Goal: Navigation & Orientation: Find specific page/section

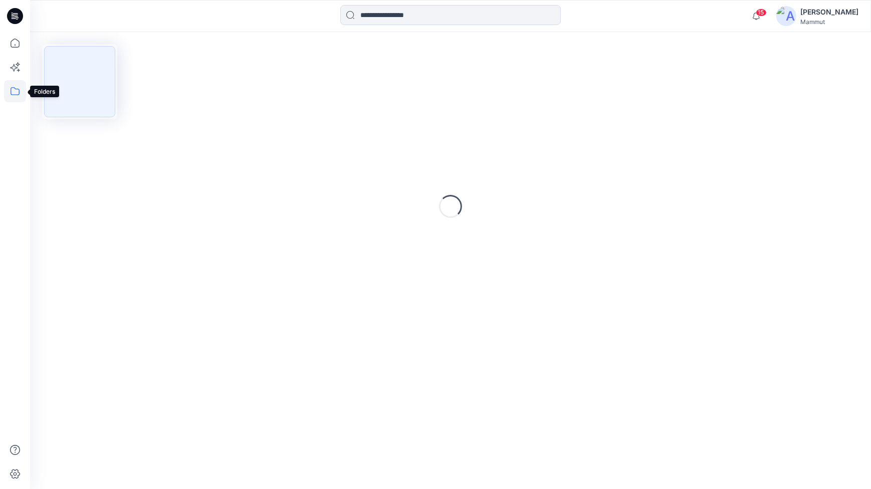
click at [11, 91] on icon at bounding box center [15, 91] width 22 height 22
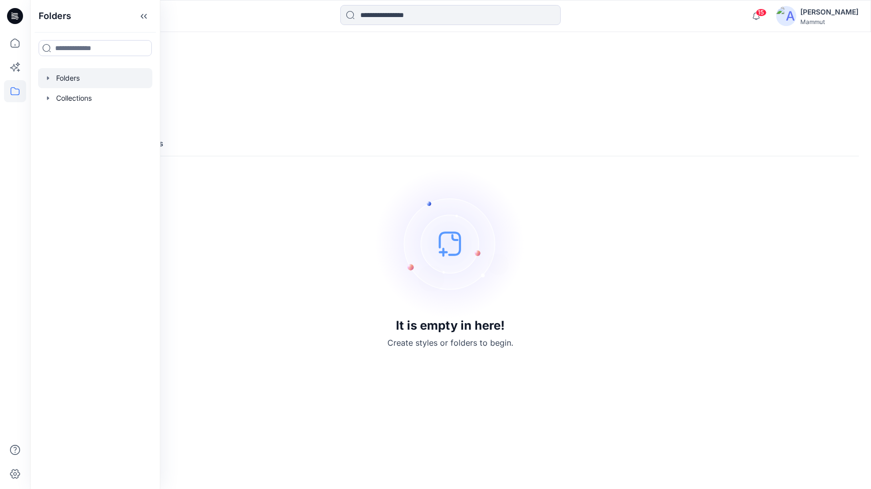
click at [70, 82] on div at bounding box center [95, 78] width 114 height 20
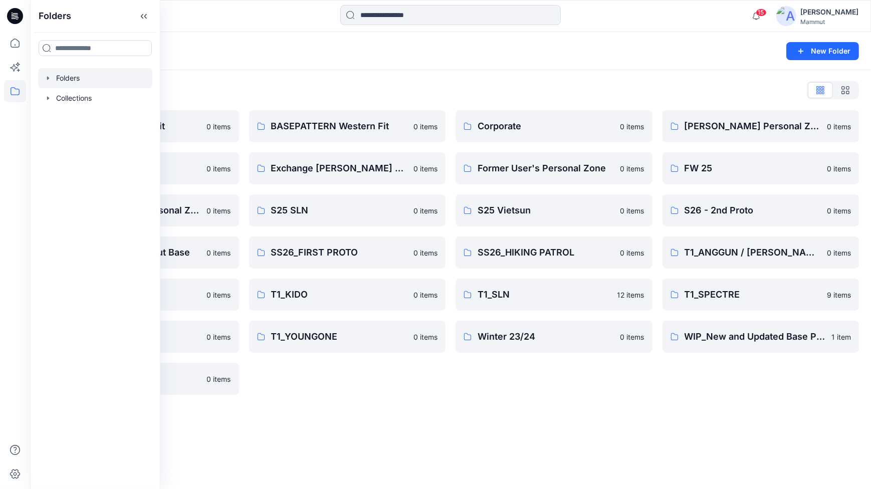
click at [477, 386] on div "Corporate 0 items Former User's Personal Zone 0 items S25 Vietsun 0 items SS26_…" at bounding box center [554, 252] width 197 height 285
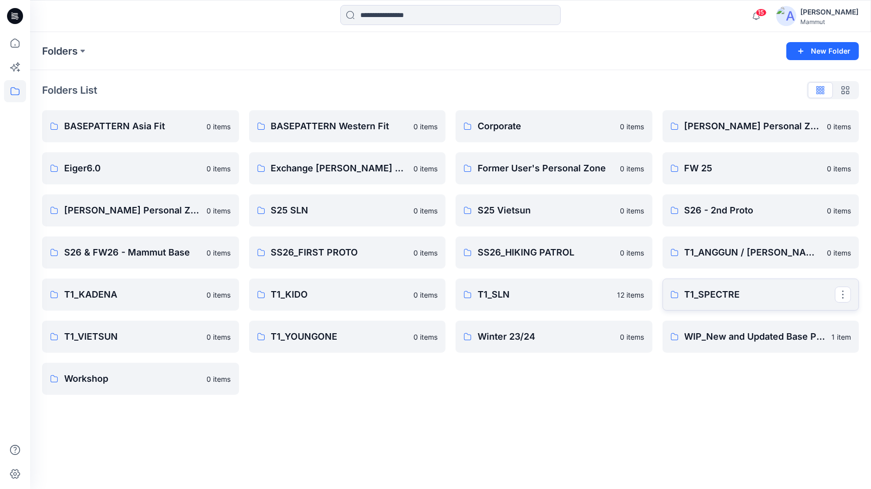
click at [702, 288] on p "T1_SPECTRE" at bounding box center [760, 295] width 151 height 14
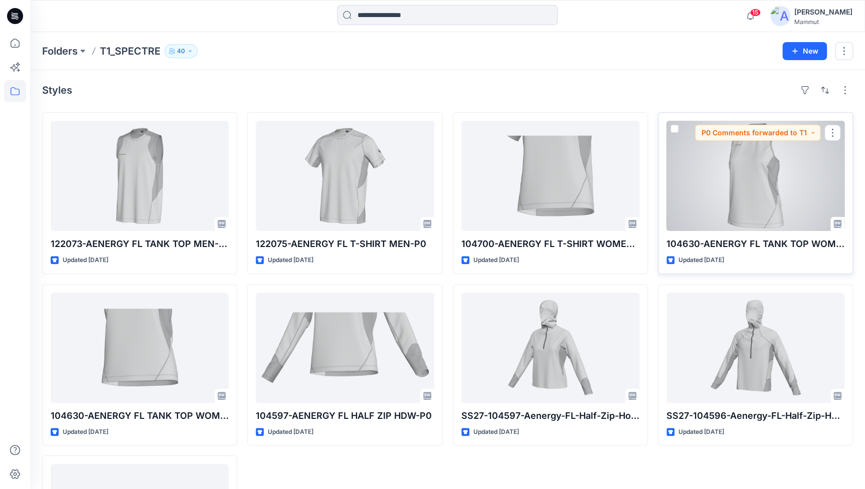
click at [747, 183] on div at bounding box center [755, 176] width 178 height 110
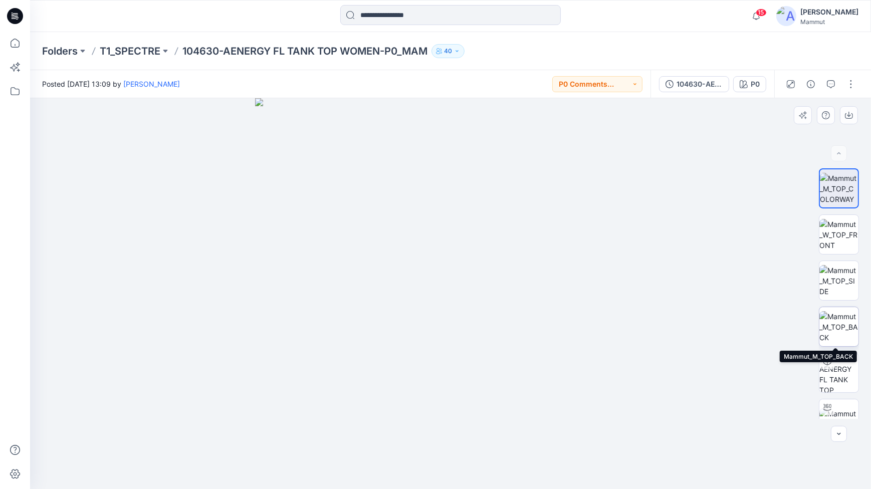
click at [837, 319] on img at bounding box center [838, 327] width 39 height 32
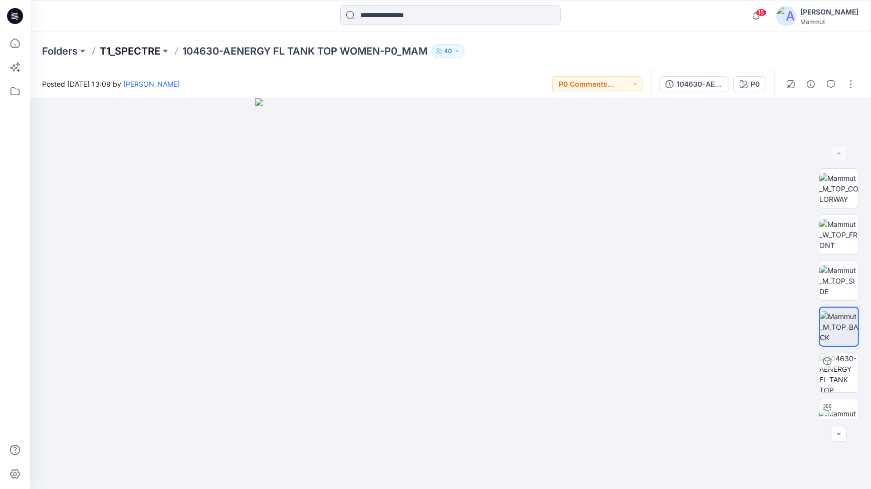
click at [121, 51] on p "T1_SPECTRE" at bounding box center [130, 51] width 61 height 14
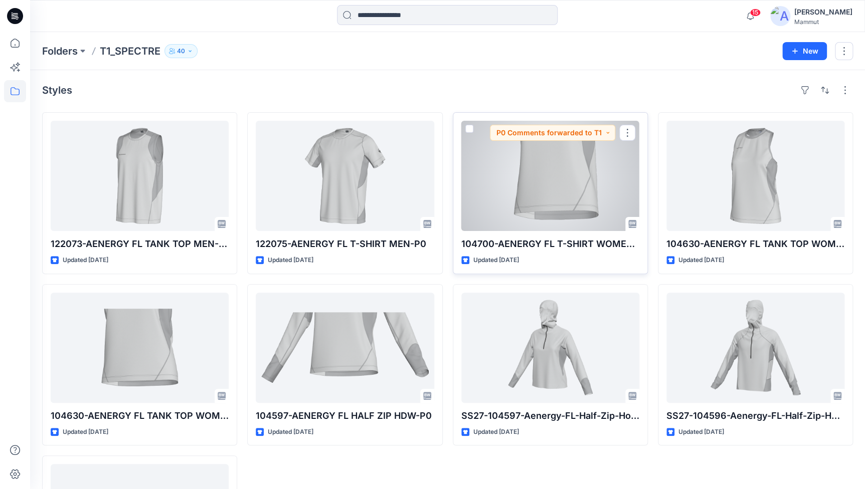
click at [547, 197] on div at bounding box center [550, 176] width 178 height 110
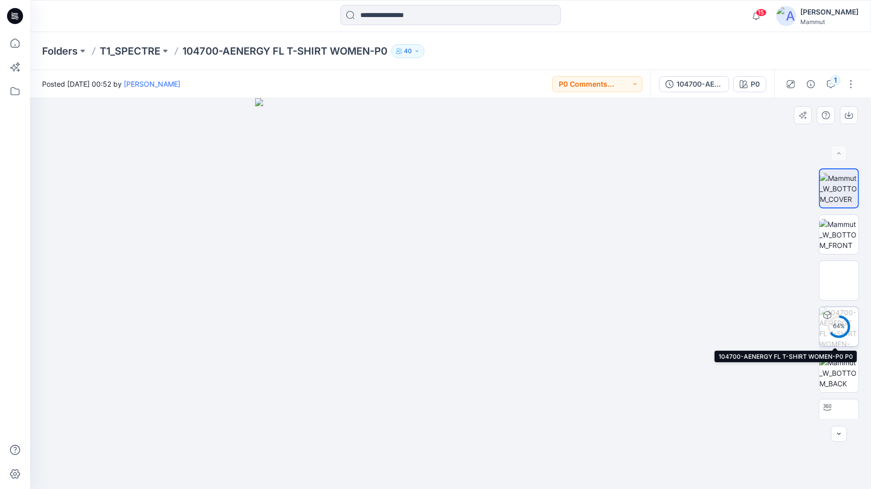
click at [837, 320] on circle at bounding box center [839, 327] width 20 height 20
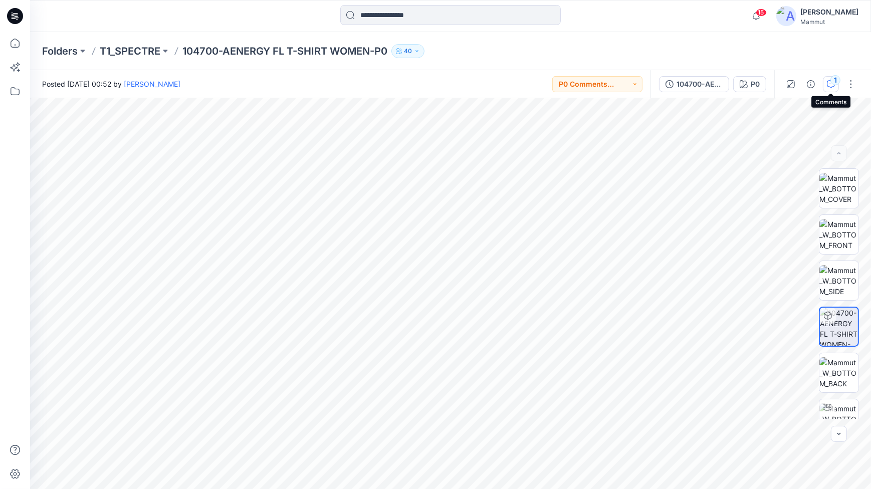
click at [833, 81] on div "1" at bounding box center [836, 80] width 10 height 10
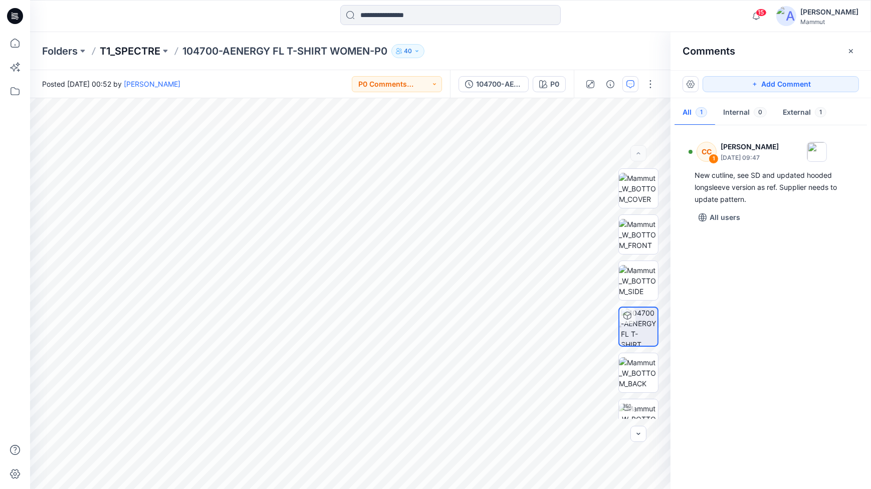
click at [135, 50] on p "T1_SPECTRE" at bounding box center [130, 51] width 61 height 14
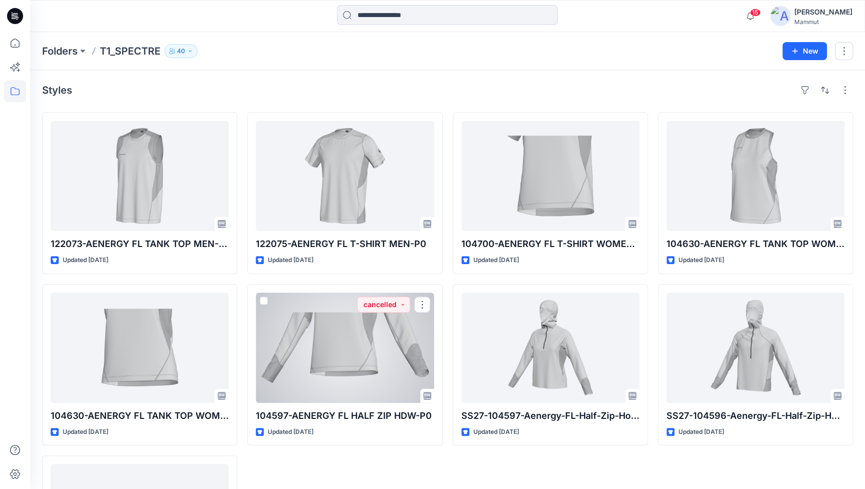
click at [335, 370] on div at bounding box center [345, 348] width 178 height 110
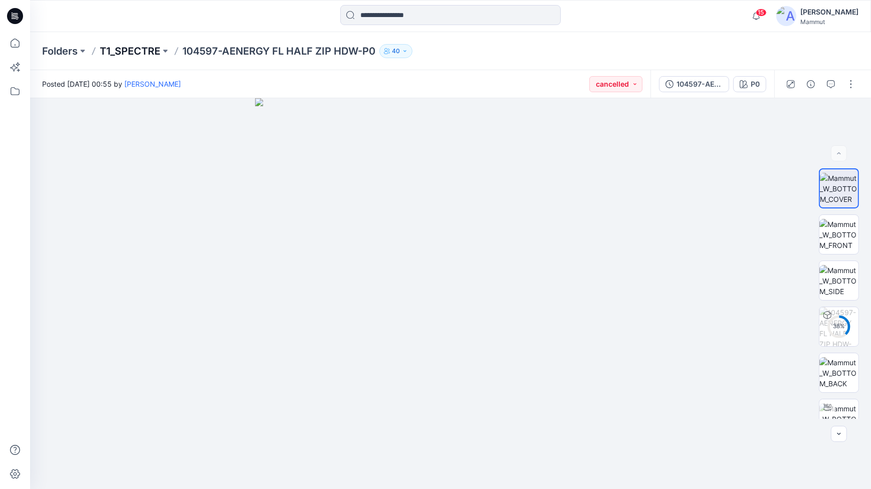
click at [137, 55] on p "T1_SPECTRE" at bounding box center [130, 51] width 61 height 14
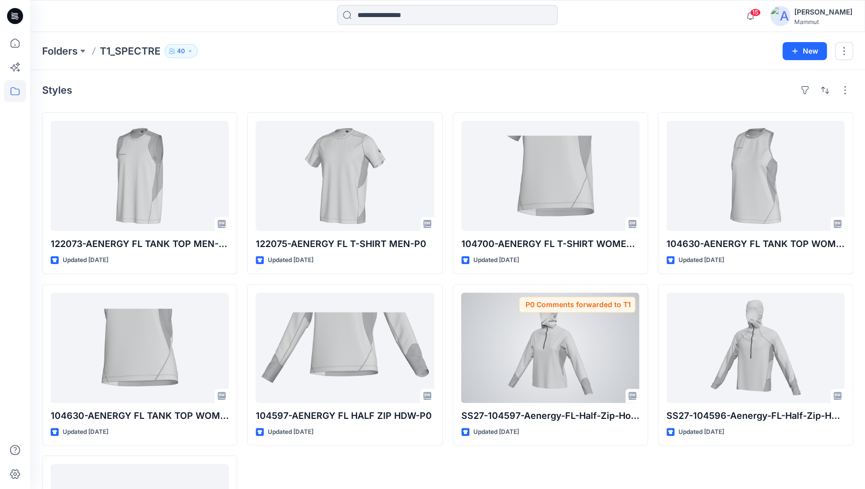
click at [535, 345] on div at bounding box center [550, 348] width 178 height 110
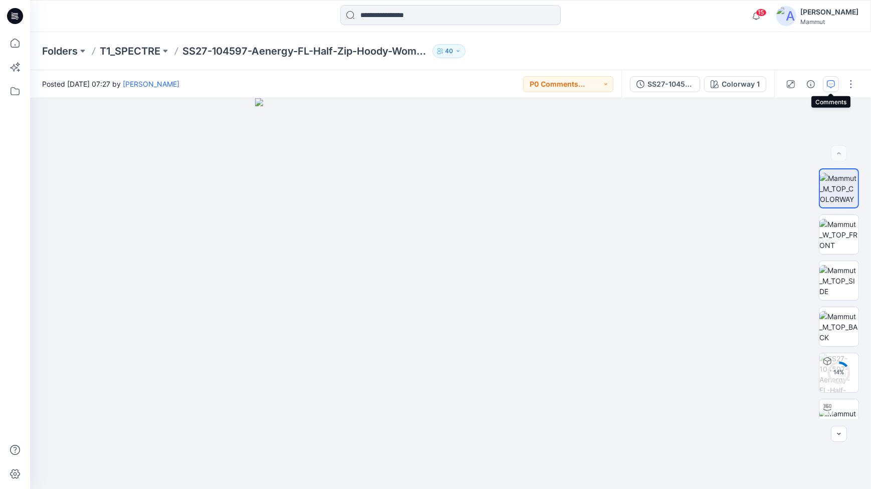
click at [833, 84] on icon "button" at bounding box center [831, 84] width 8 height 8
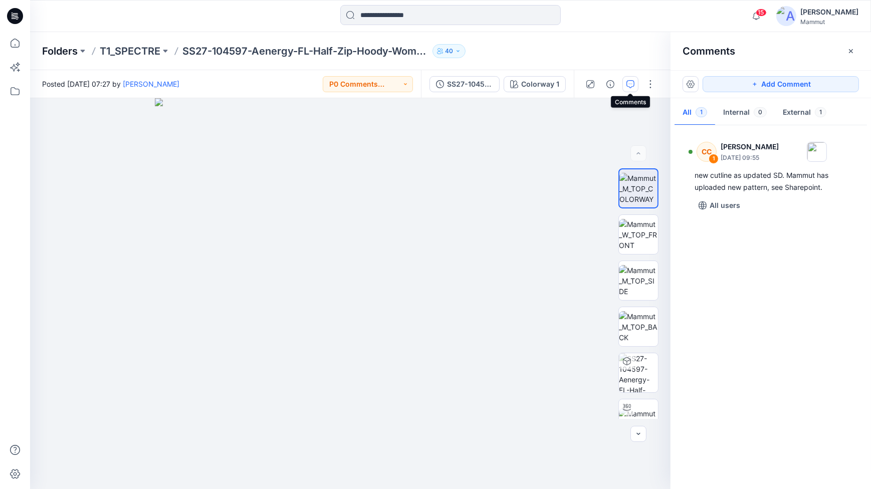
click at [56, 49] on p "Folders" at bounding box center [60, 51] width 36 height 14
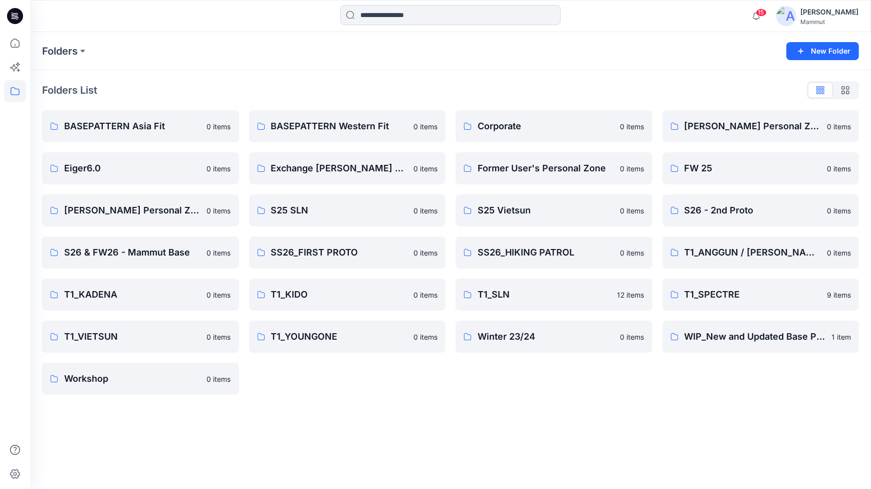
click at [488, 401] on div "Folders List BASEPATTERN Asia Fit 0 items Eiger6.0 0 items [PERSON_NAME] Person…" at bounding box center [450, 238] width 841 height 337
click at [340, 116] on link "BASEPATTERN Western Fit" at bounding box center [347, 126] width 197 height 32
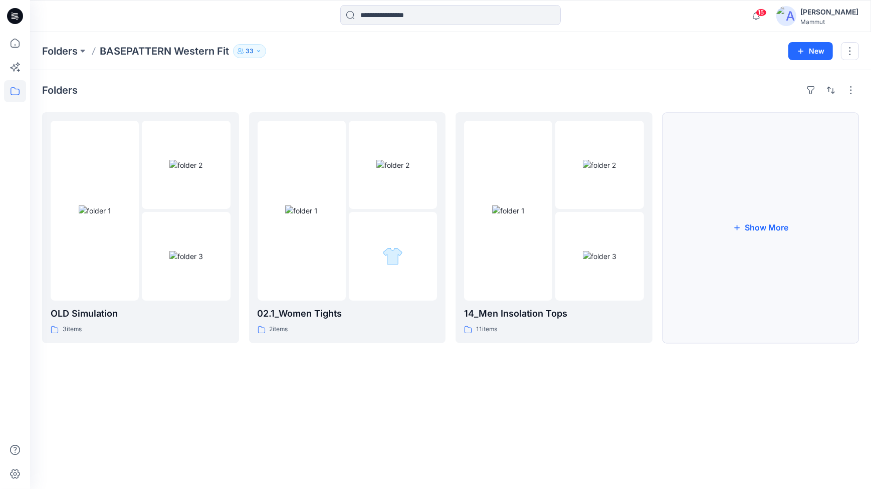
click at [752, 224] on button "Show More" at bounding box center [761, 227] width 197 height 231
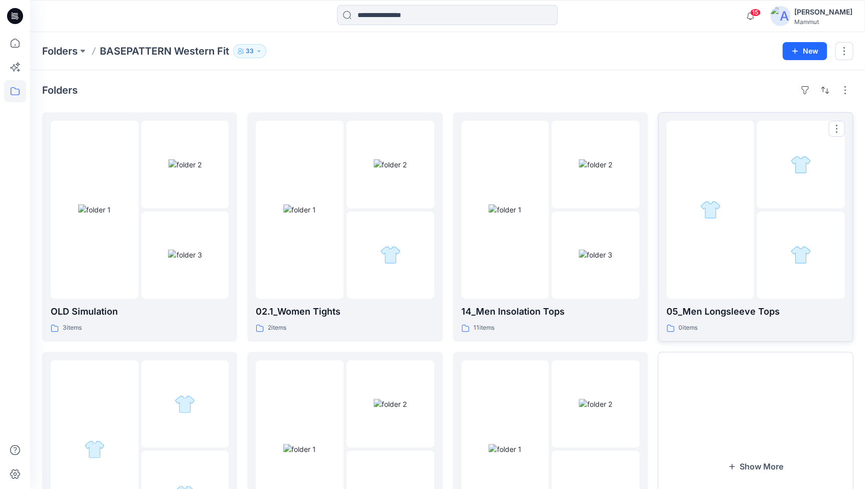
scroll to position [120, 0]
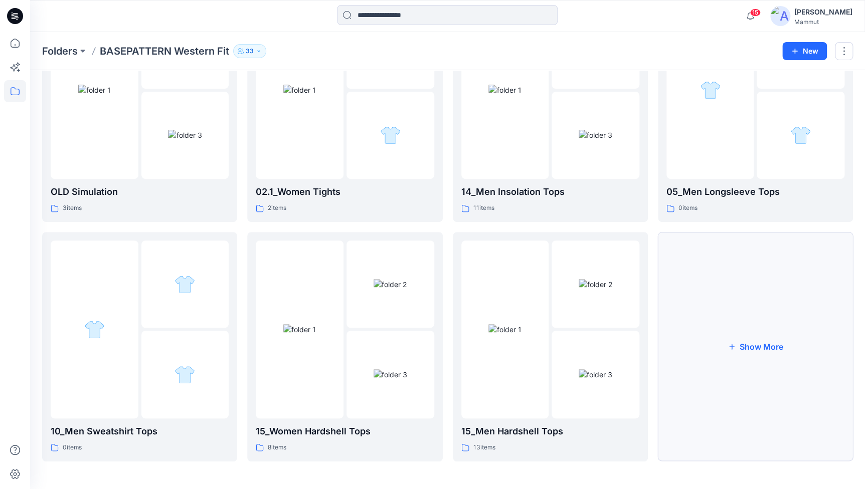
click at [747, 311] on button "Show More" at bounding box center [755, 347] width 195 height 230
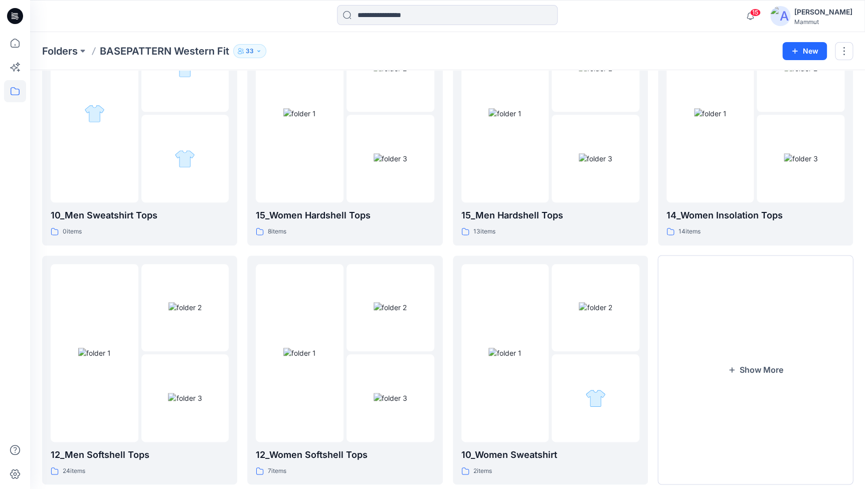
scroll to position [359, 0]
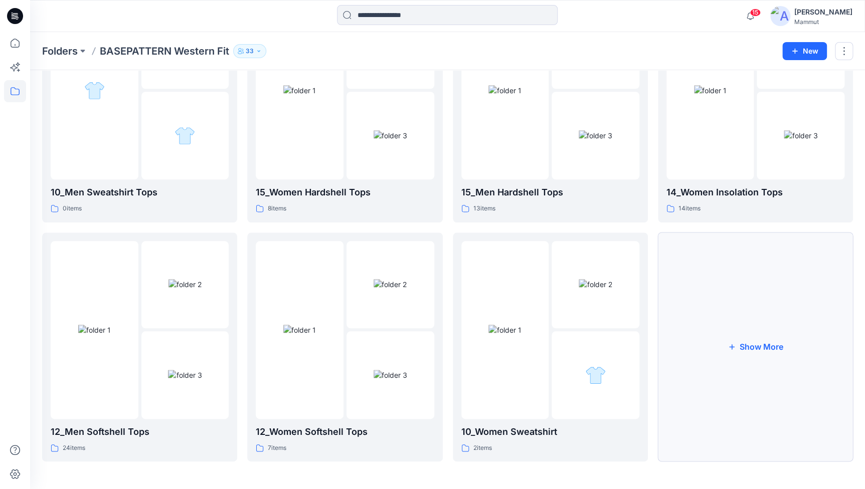
click at [747, 311] on button "Show More" at bounding box center [755, 348] width 195 height 230
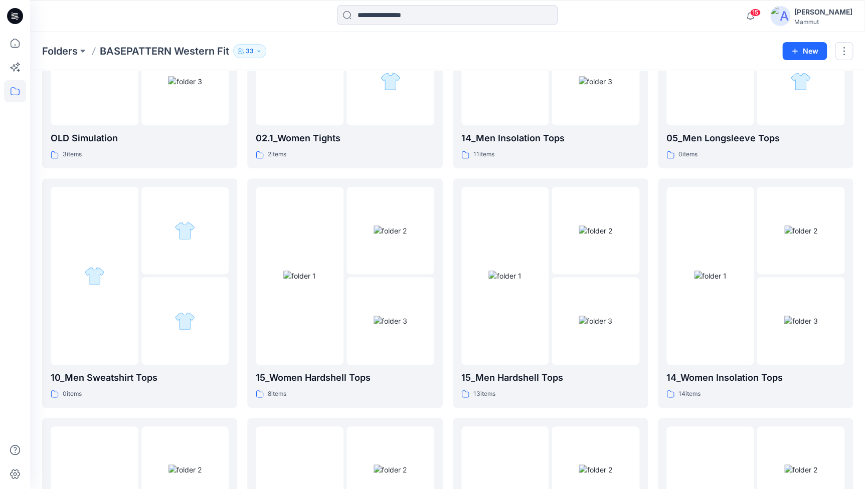
scroll to position [386, 0]
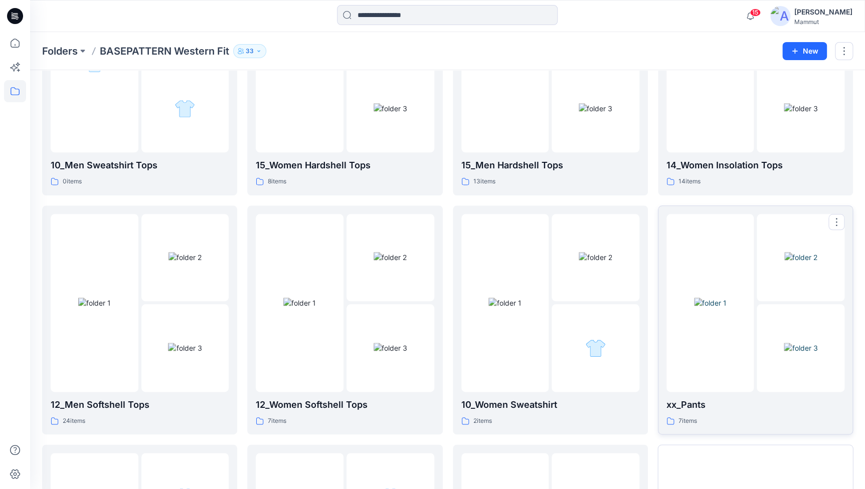
click at [726, 308] on img at bounding box center [710, 303] width 33 height 11
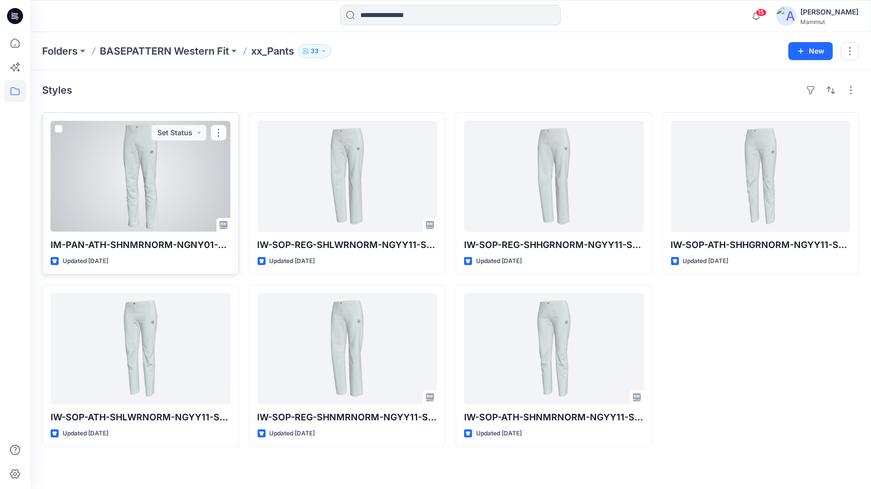
click at [142, 175] on div at bounding box center [141, 176] width 180 height 111
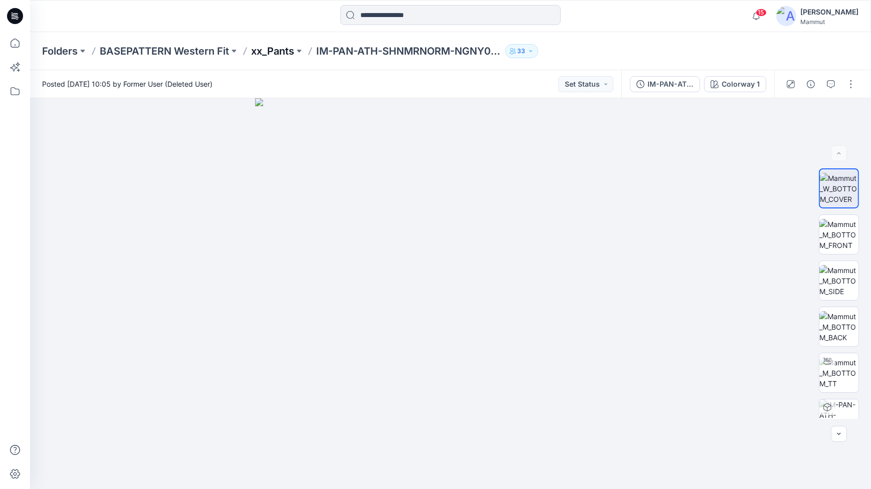
click at [261, 53] on p "xx_Pants" at bounding box center [272, 51] width 43 height 14
